Goal: Task Accomplishment & Management: Use online tool/utility

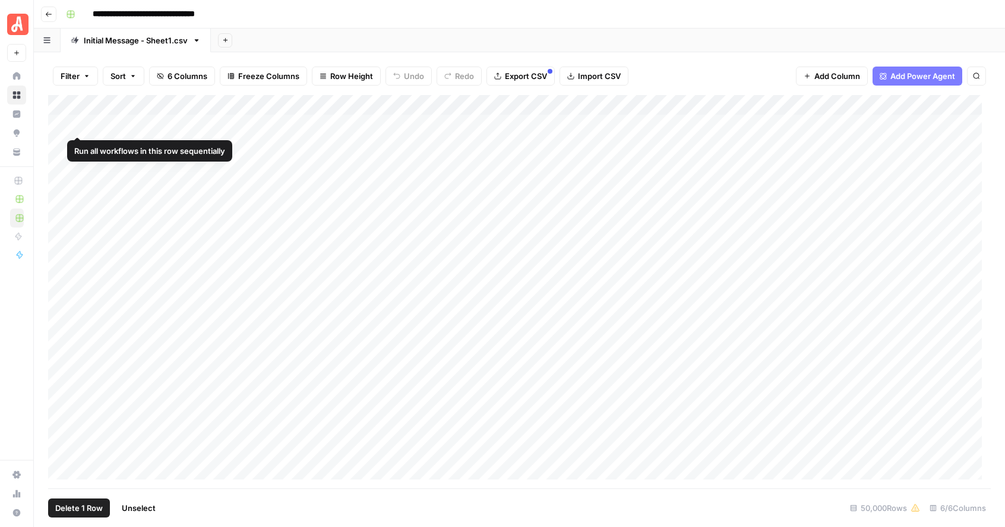
click at [62, 126] on div "Add Column" at bounding box center [519, 291] width 943 height 393
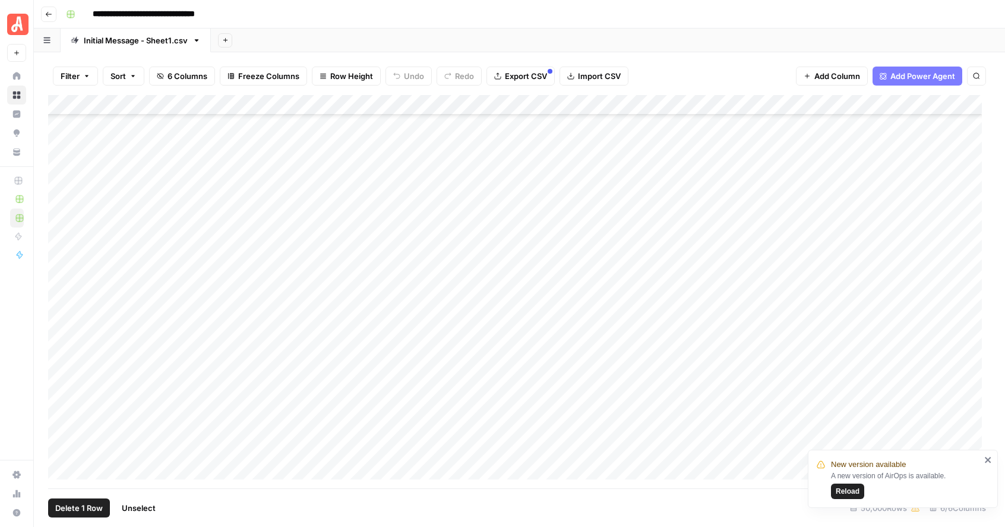
scroll to position [100377, 0]
click at [59, 349] on div "Add Column" at bounding box center [519, 291] width 943 height 393
click at [534, 75] on span "Export CSV" at bounding box center [526, 76] width 42 height 12
click at [165, 506] on span "Unselect" at bounding box center [160, 508] width 34 height 12
click at [606, 14] on div "**********" at bounding box center [527, 14] width 932 height 19
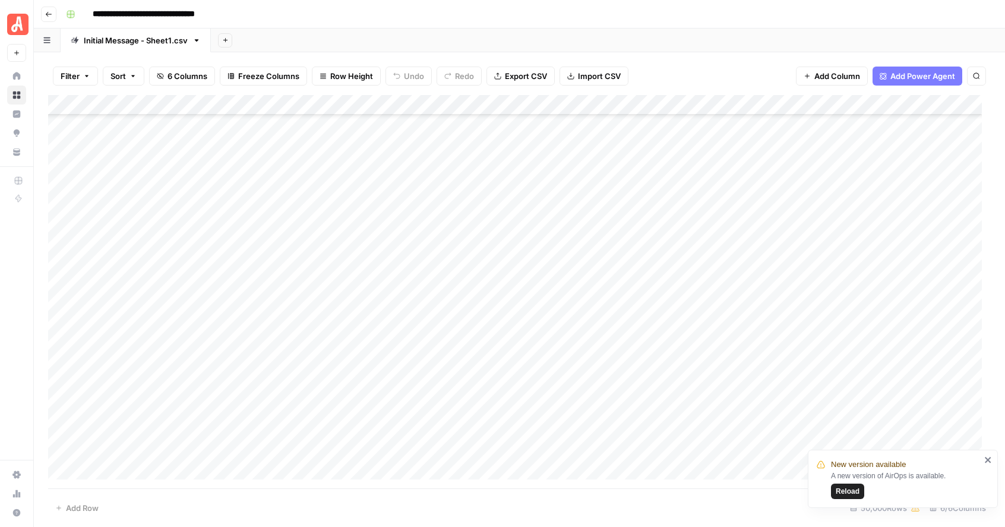
click at [853, 491] on span "Reload" at bounding box center [848, 491] width 24 height 11
click at [726, 59] on div "Filter Sort 6 Columns Freeze Columns Row Height Undo Redo Export CSV Import CSV…" at bounding box center [519, 76] width 943 height 38
click at [590, 76] on span "Import CSV" at bounding box center [599, 76] width 43 height 12
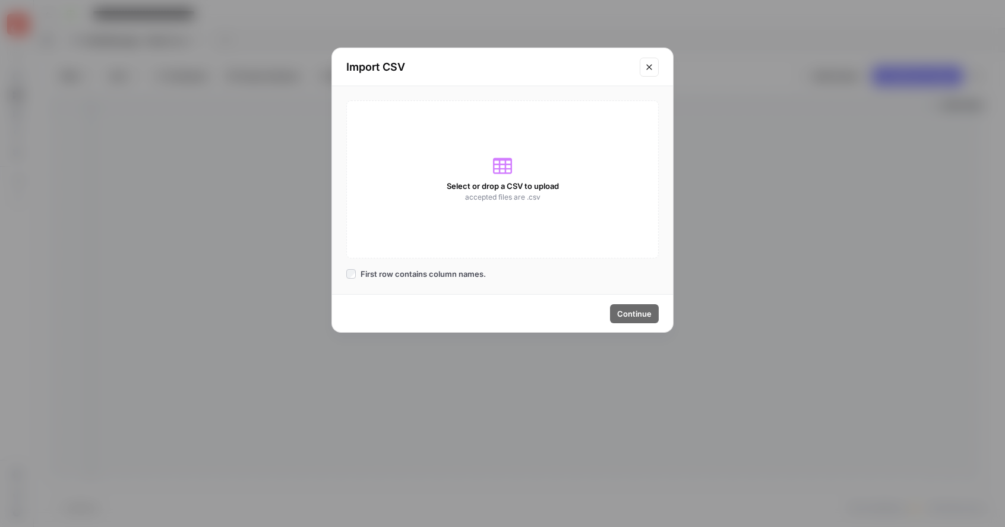
click at [645, 67] on icon "Close modal" at bounding box center [650, 67] width 10 height 10
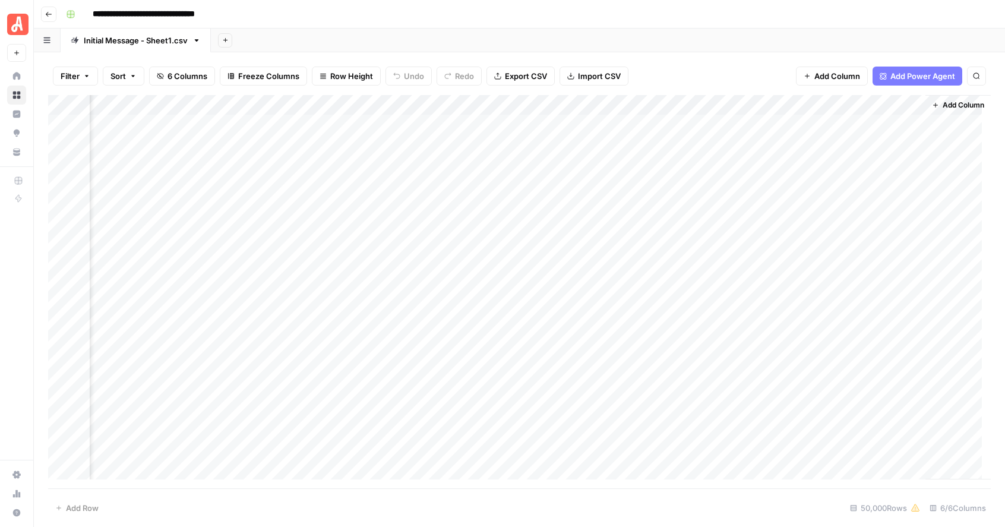
click at [757, 53] on div "Filter Sort 6 Columns Freeze Columns Row Height Undo Redo Export CSV Import CSV…" at bounding box center [520, 289] width 972 height 475
